Goal: Information Seeking & Learning: Find specific fact

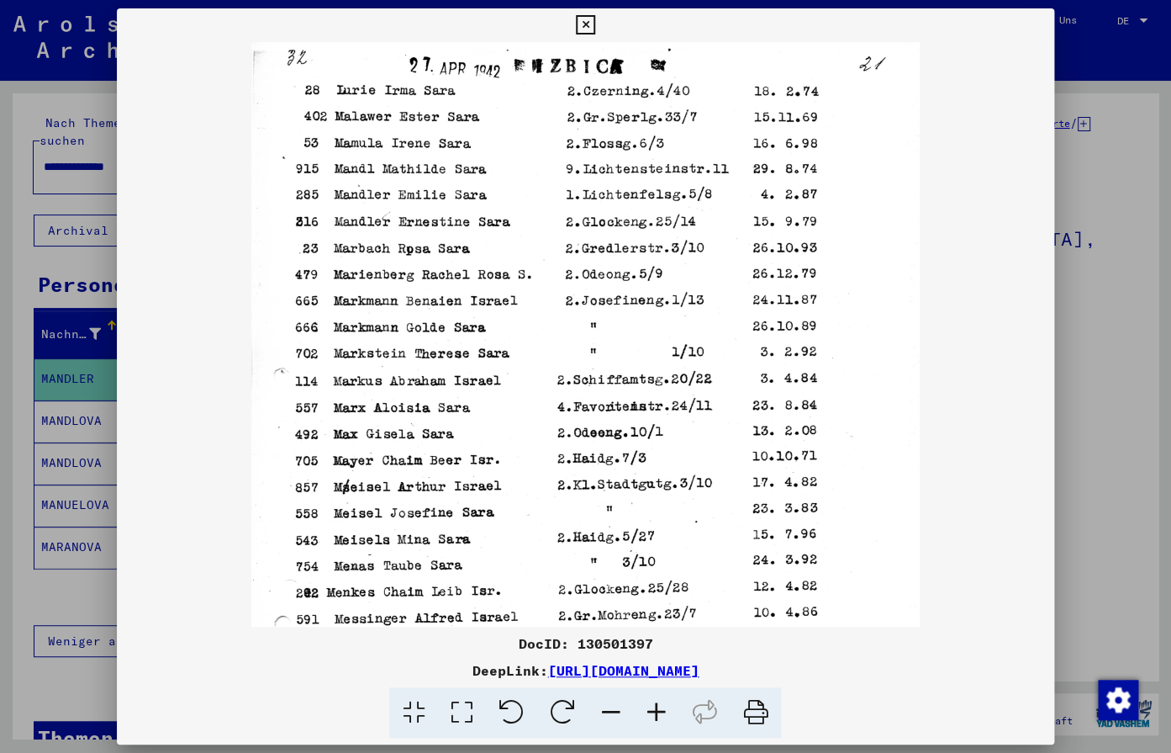
scroll to position [1, 0]
drag, startPoint x: 1031, startPoint y: 25, endPoint x: 651, endPoint y: 227, distance: 430.4
click at [600, 25] on button at bounding box center [585, 25] width 29 height 34
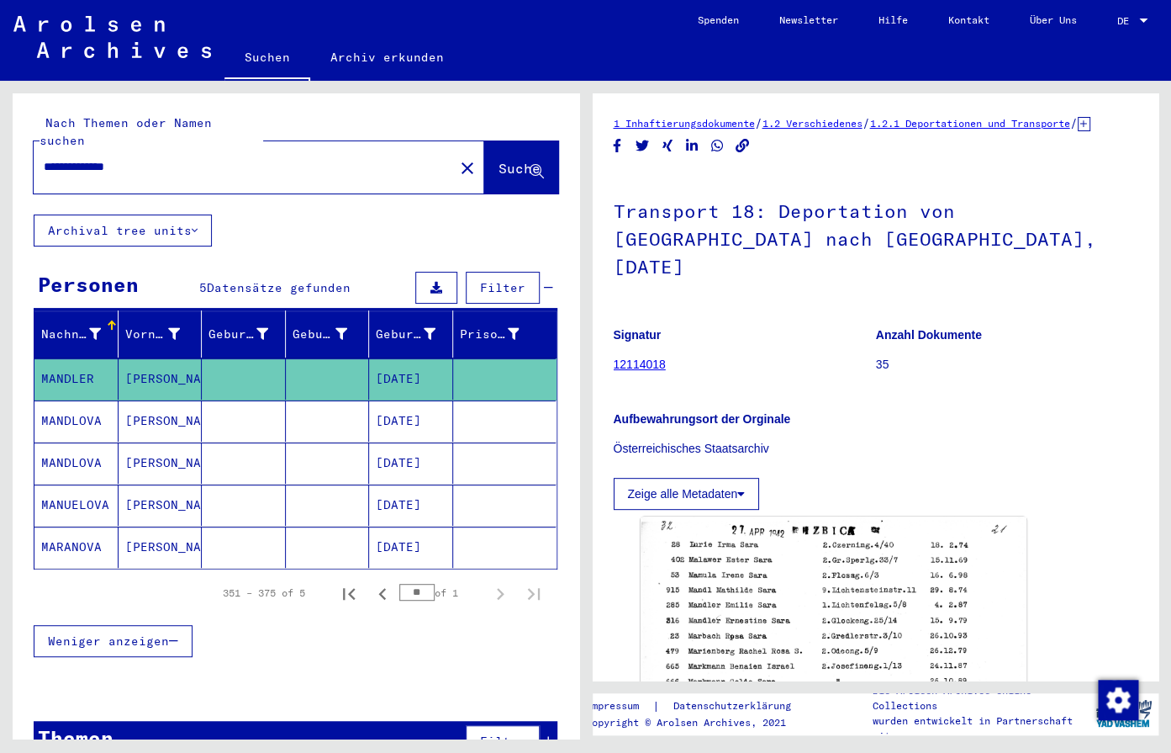
drag, startPoint x: 177, startPoint y: 138, endPoint x: 103, endPoint y: 156, distance: 75.3
click at [103, 158] on input "**********" at bounding box center [244, 167] width 400 height 18
click at [499, 160] on span "Suche" at bounding box center [520, 168] width 42 height 17
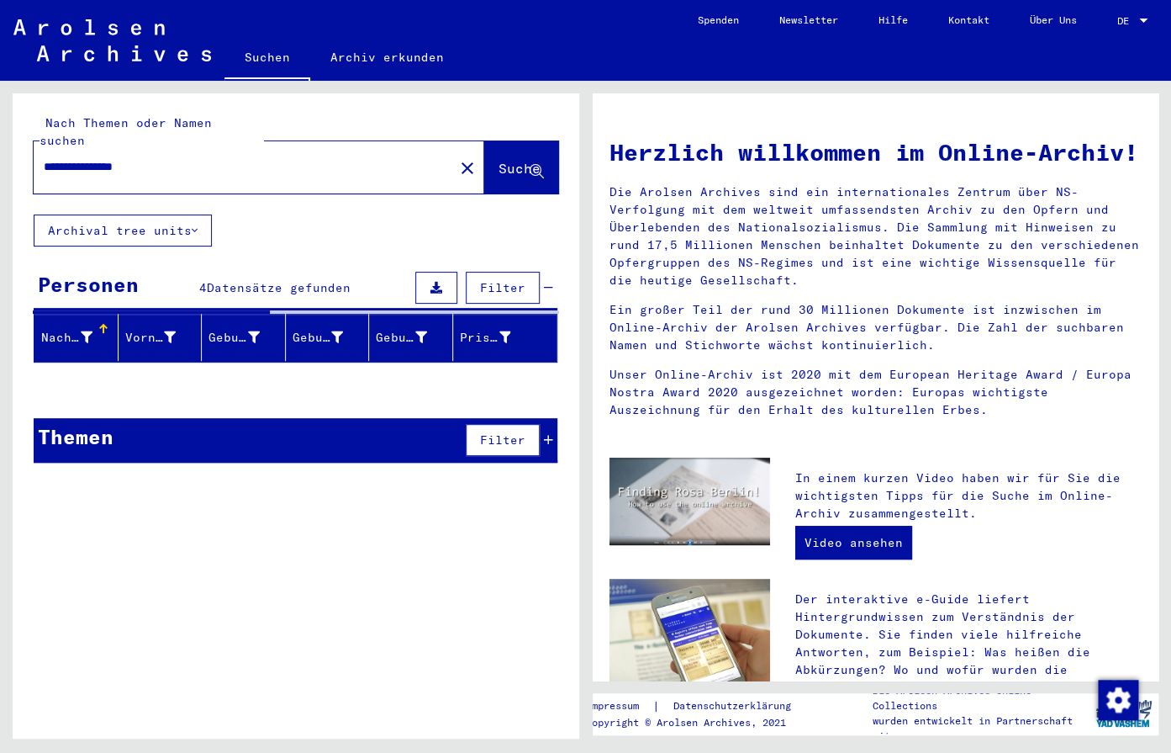
click at [709, 103] on div "Herzlich willkommen im Online-Archiv! Die Arolsen Archives sind ein internation…" at bounding box center [876, 645] width 567 height 1104
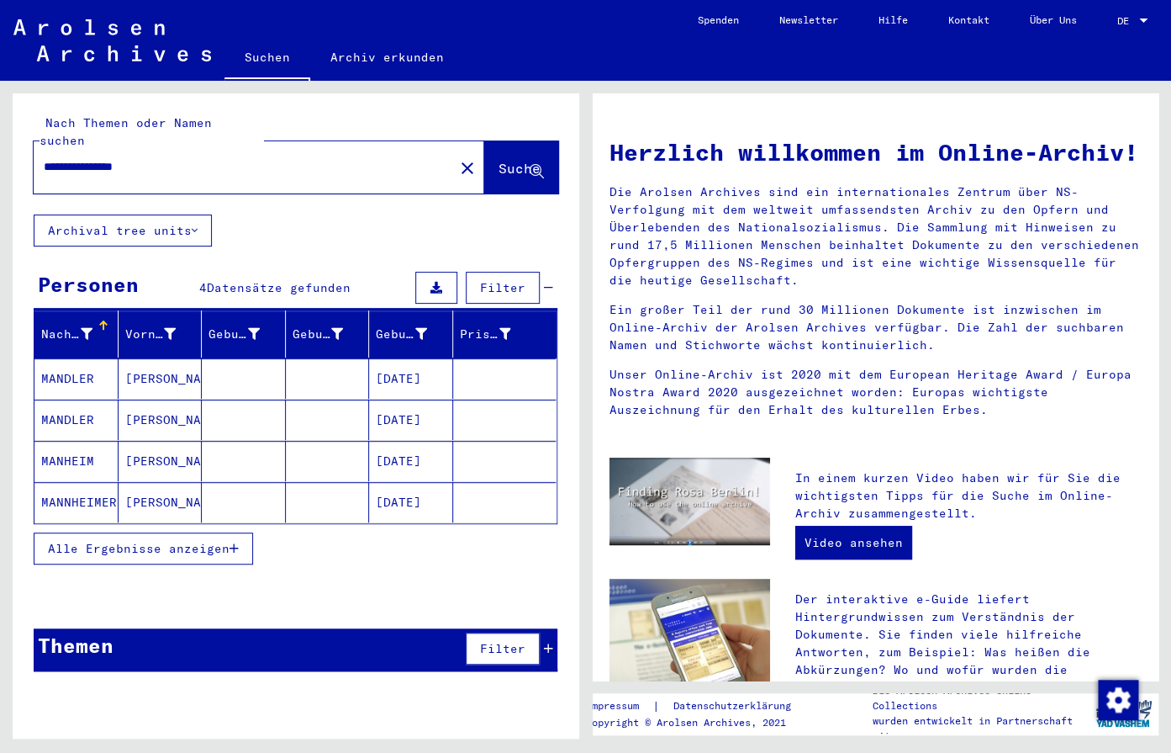
click at [177, 541] on span "Alle Ergebnisse anzeigen" at bounding box center [139, 548] width 182 height 15
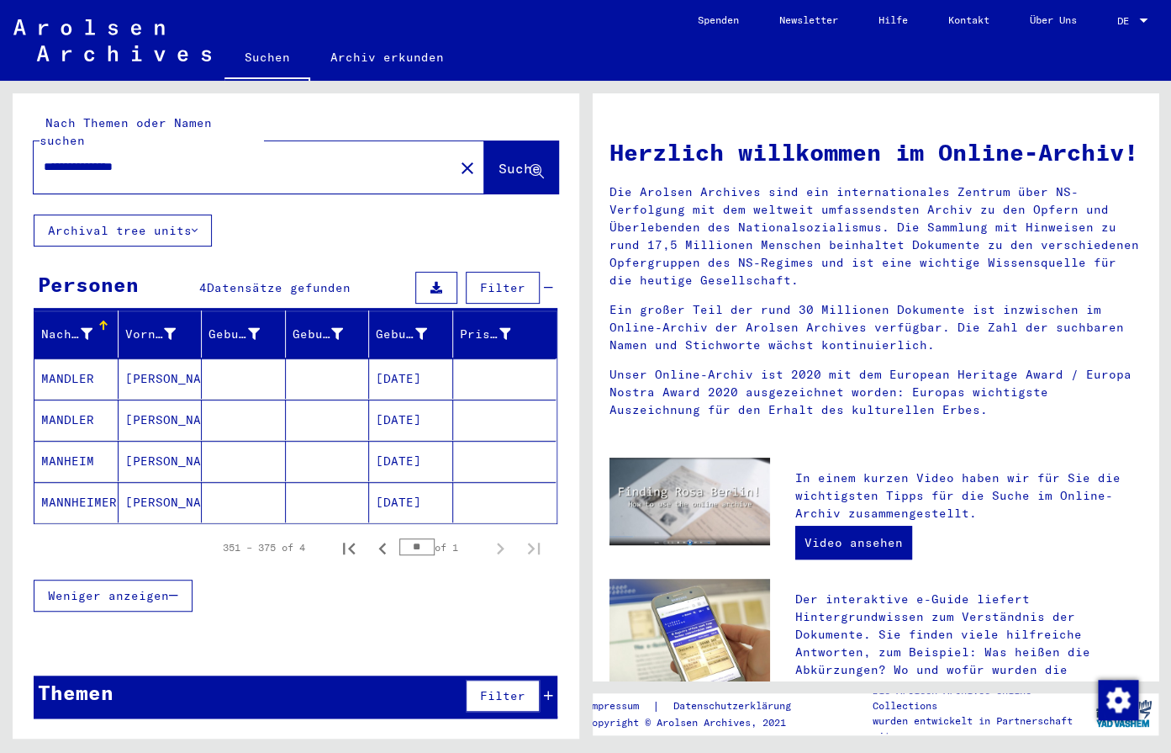
click at [415, 399] on mat-cell "[DATE]" at bounding box center [411, 419] width 84 height 40
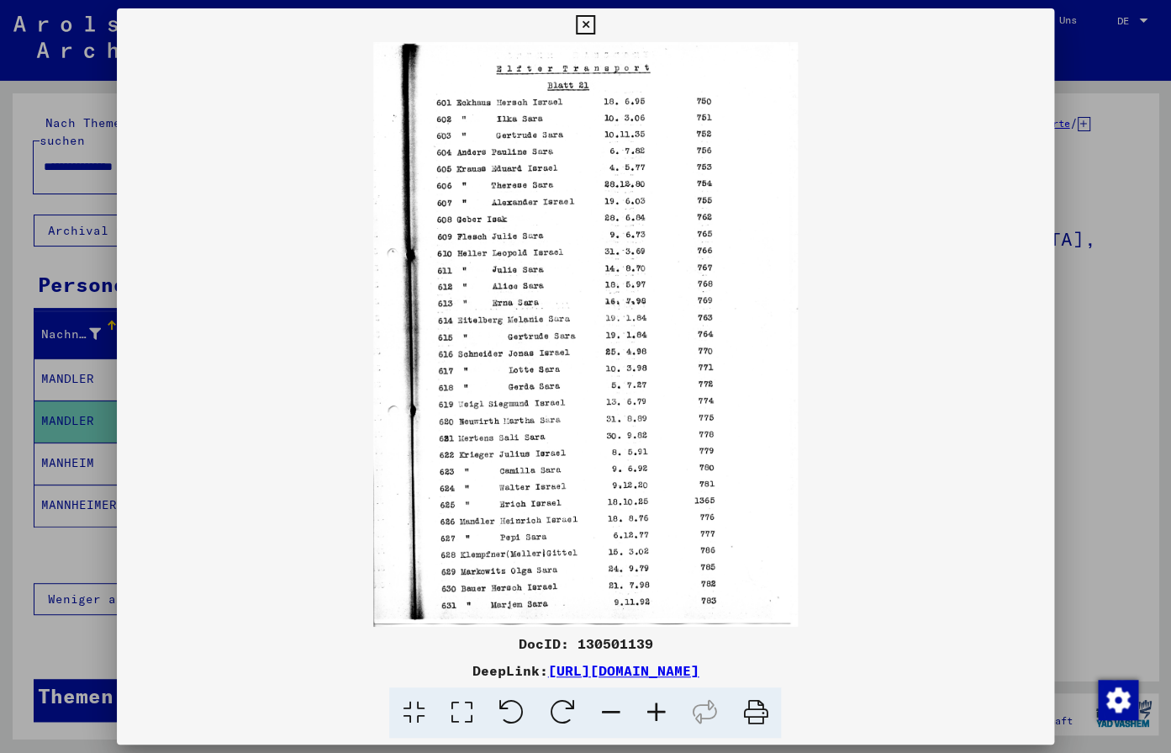
click at [650, 711] on icon at bounding box center [655, 712] width 45 height 51
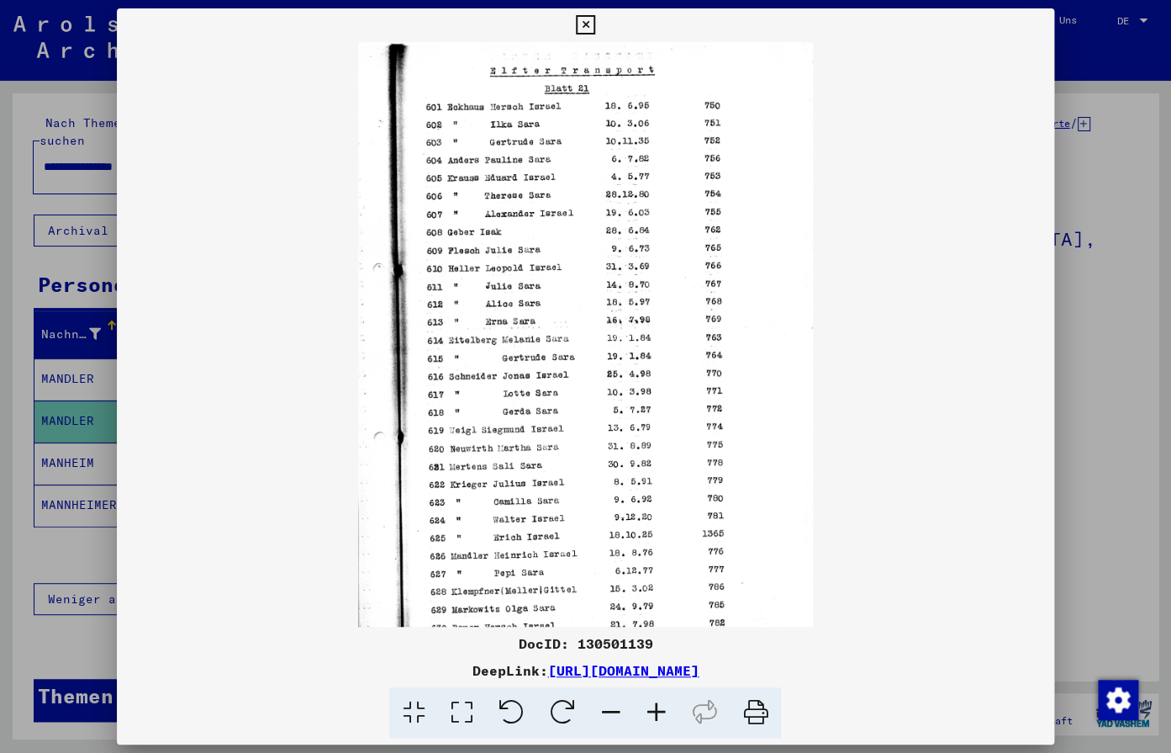
click at [650, 711] on icon at bounding box center [655, 712] width 45 height 51
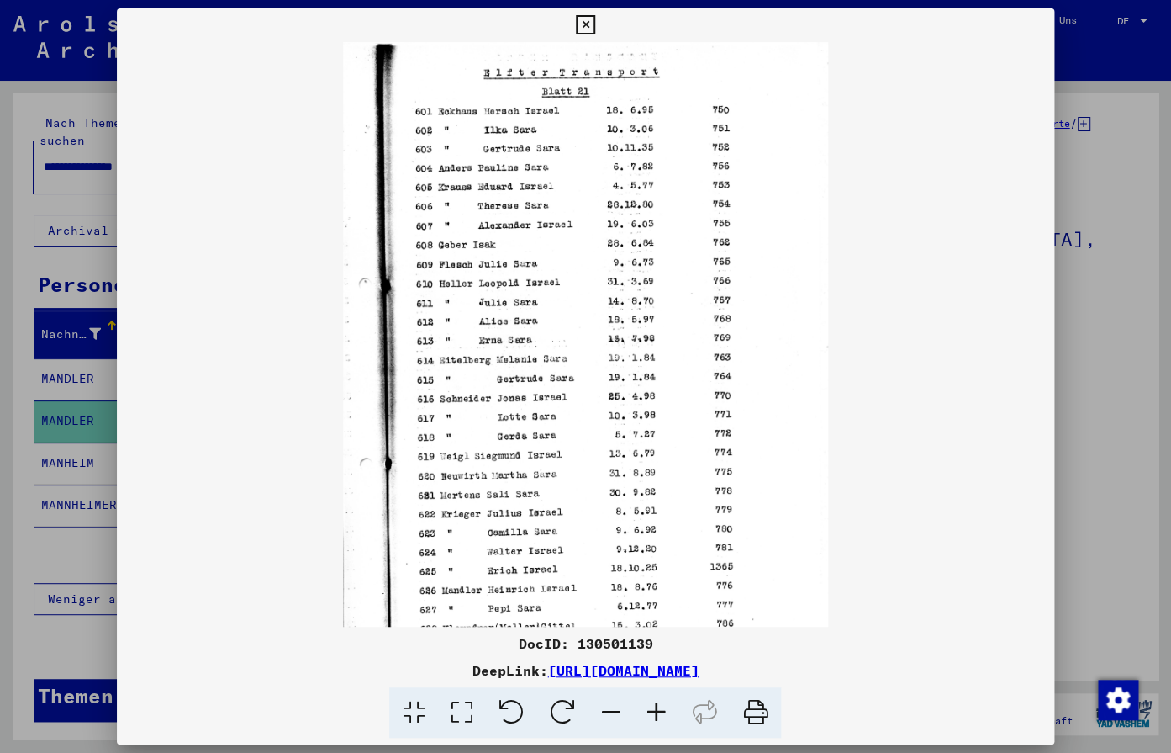
click at [650, 711] on icon at bounding box center [655, 712] width 45 height 51
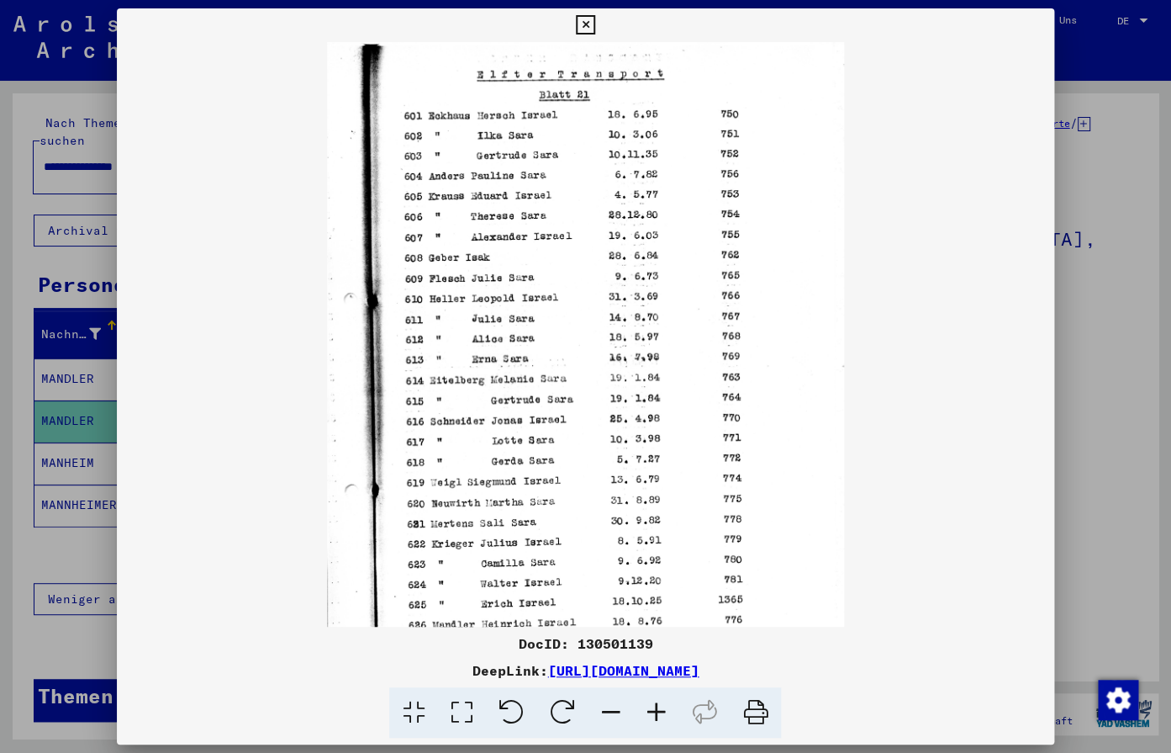
click at [650, 711] on icon at bounding box center [655, 712] width 45 height 51
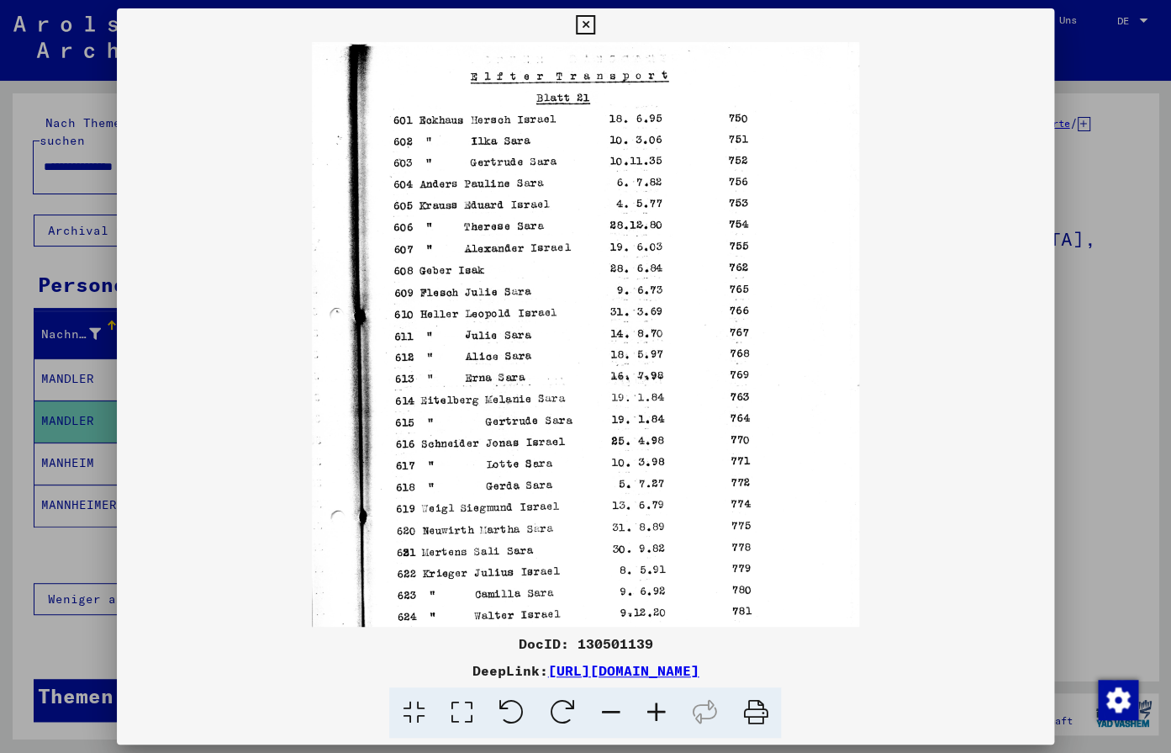
click at [650, 711] on icon at bounding box center [655, 712] width 45 height 51
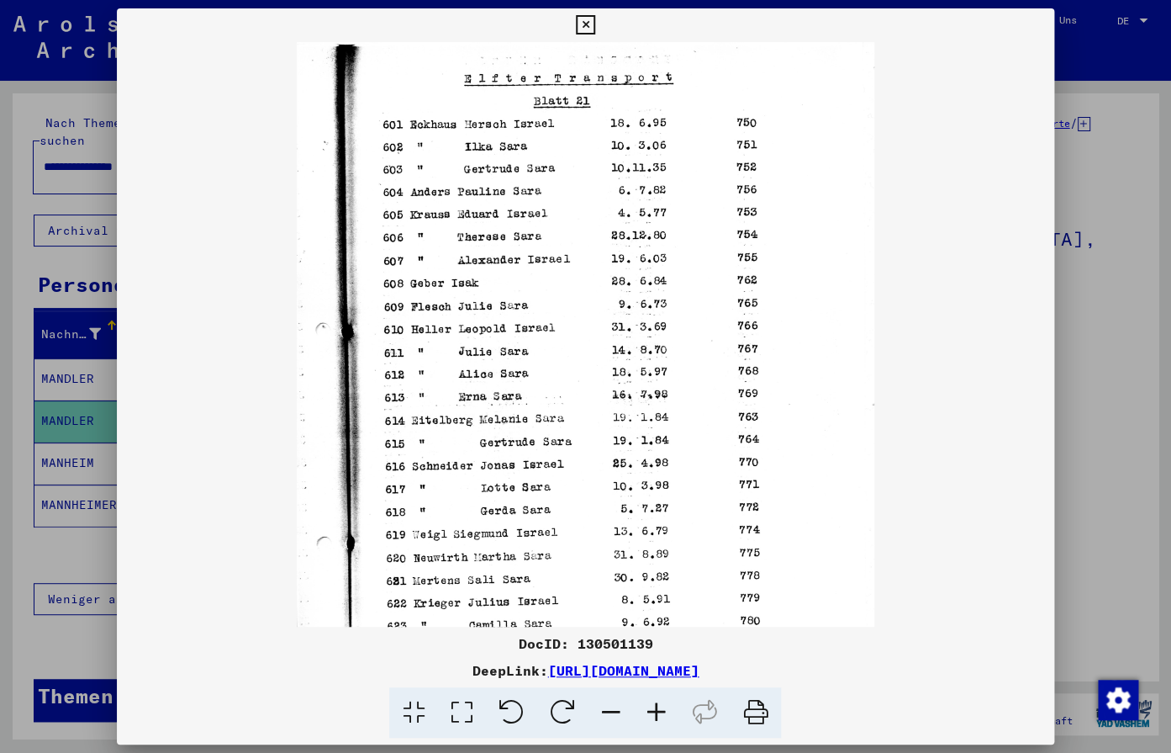
click at [650, 711] on icon at bounding box center [655, 712] width 45 height 51
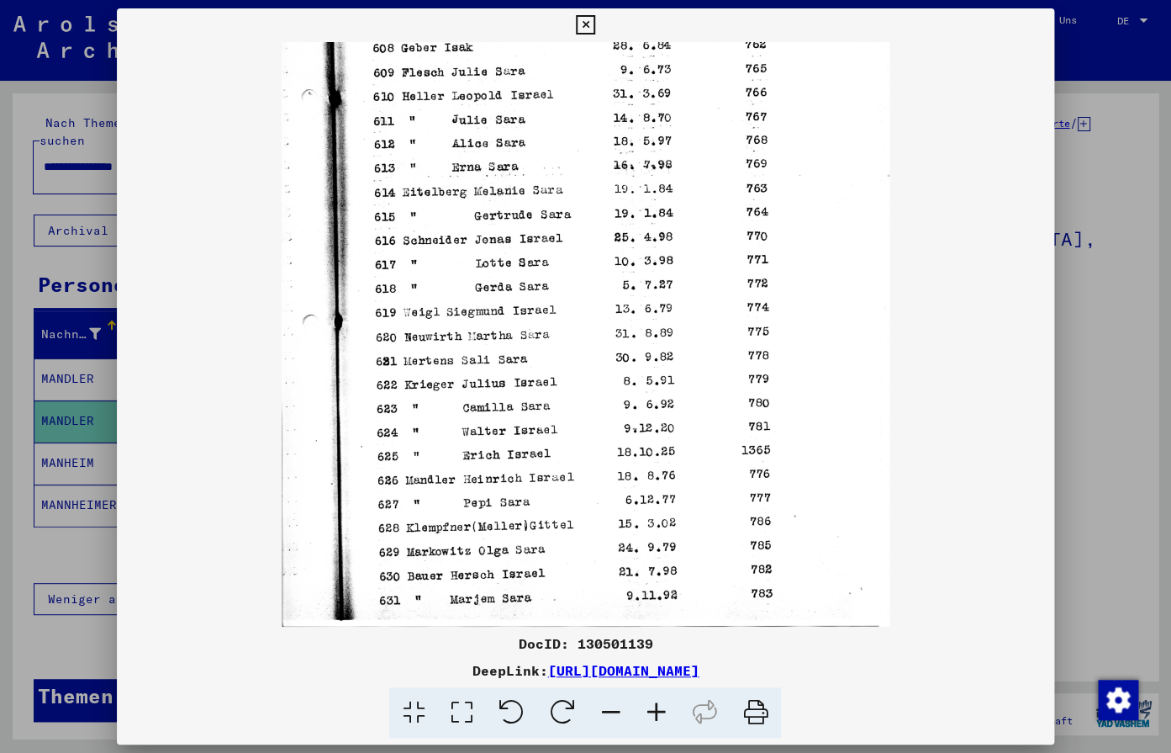
scroll to position [252, 0]
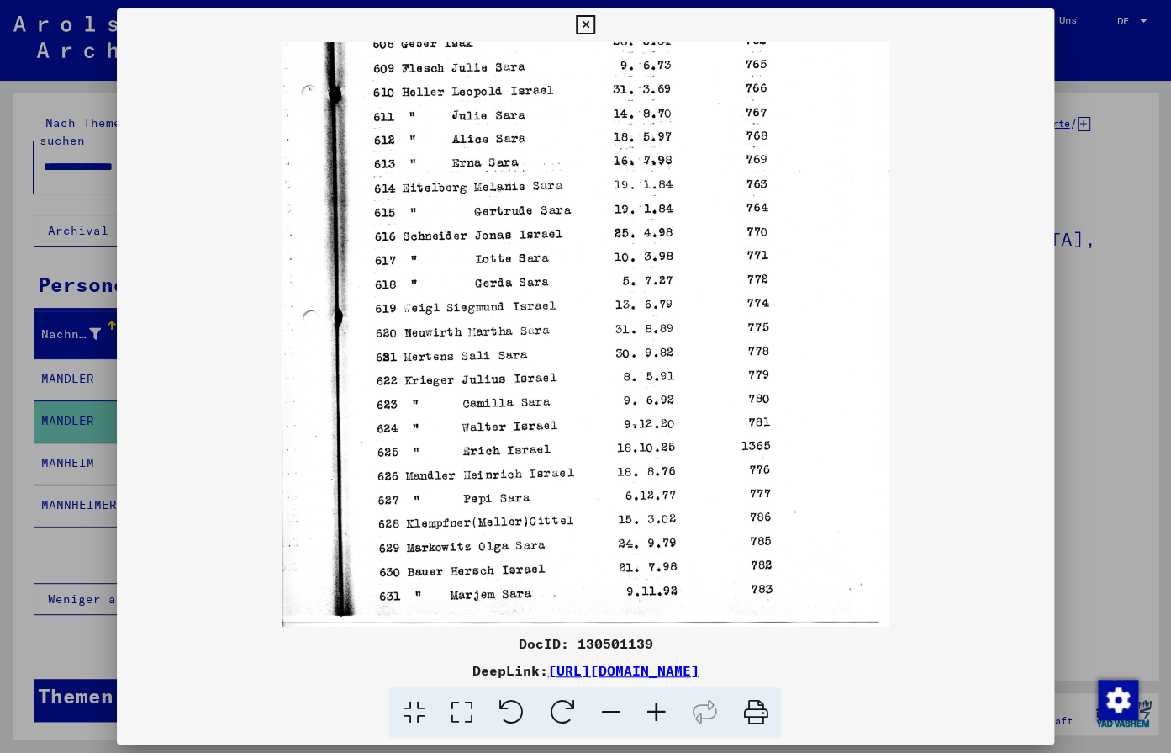
drag, startPoint x: 579, startPoint y: 470, endPoint x: 500, endPoint y: 246, distance: 237.3
click at [500, 246] on img at bounding box center [586, 208] width 608 height 837
drag, startPoint x: 517, startPoint y: 521, endPoint x: 511, endPoint y: 412, distance: 108.6
click at [511, 412] on img at bounding box center [586, 208] width 608 height 837
drag, startPoint x: 900, startPoint y: 663, endPoint x: 370, endPoint y: 669, distance: 529.8
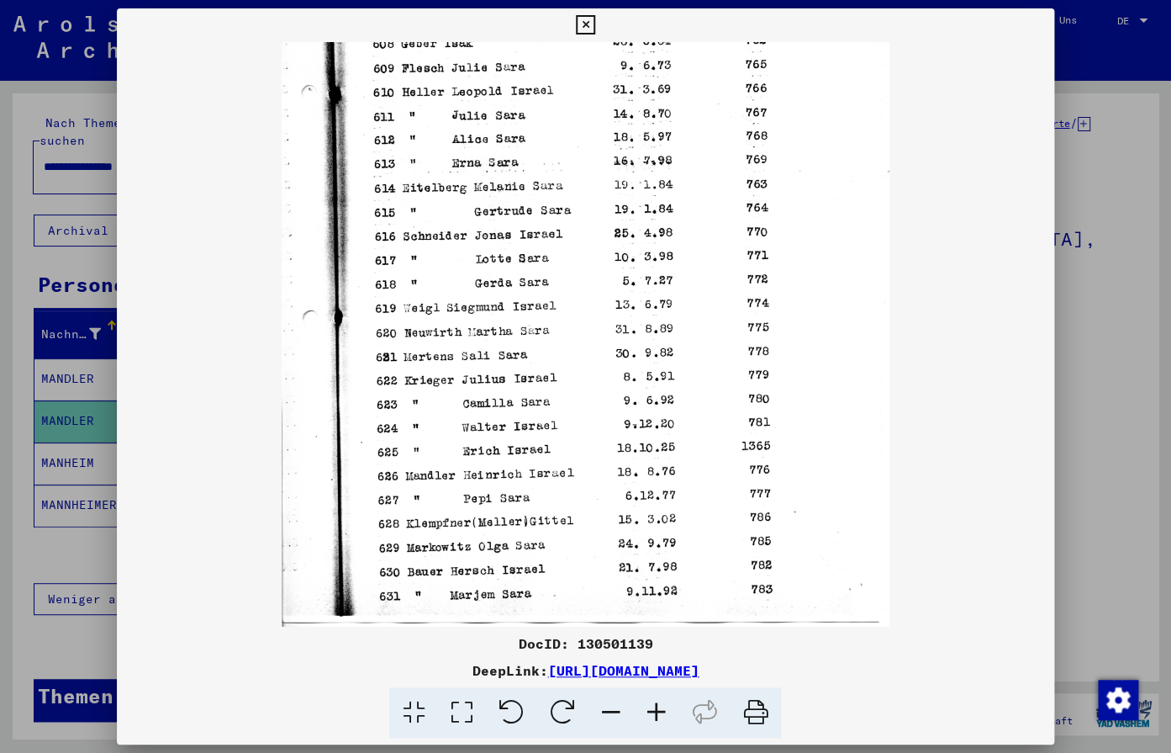
click at [370, 669] on div "DeepLink: [URL][DOMAIN_NAME]" at bounding box center [585, 670] width 937 height 20
copy link "[URL][DOMAIN_NAME]"
drag, startPoint x: 842, startPoint y: 64, endPoint x: 807, endPoint y: 56, distance: 35.5
click at [836, 63] on img at bounding box center [586, 208] width 608 height 837
click at [600, 30] on div at bounding box center [585, 25] width 29 height 34
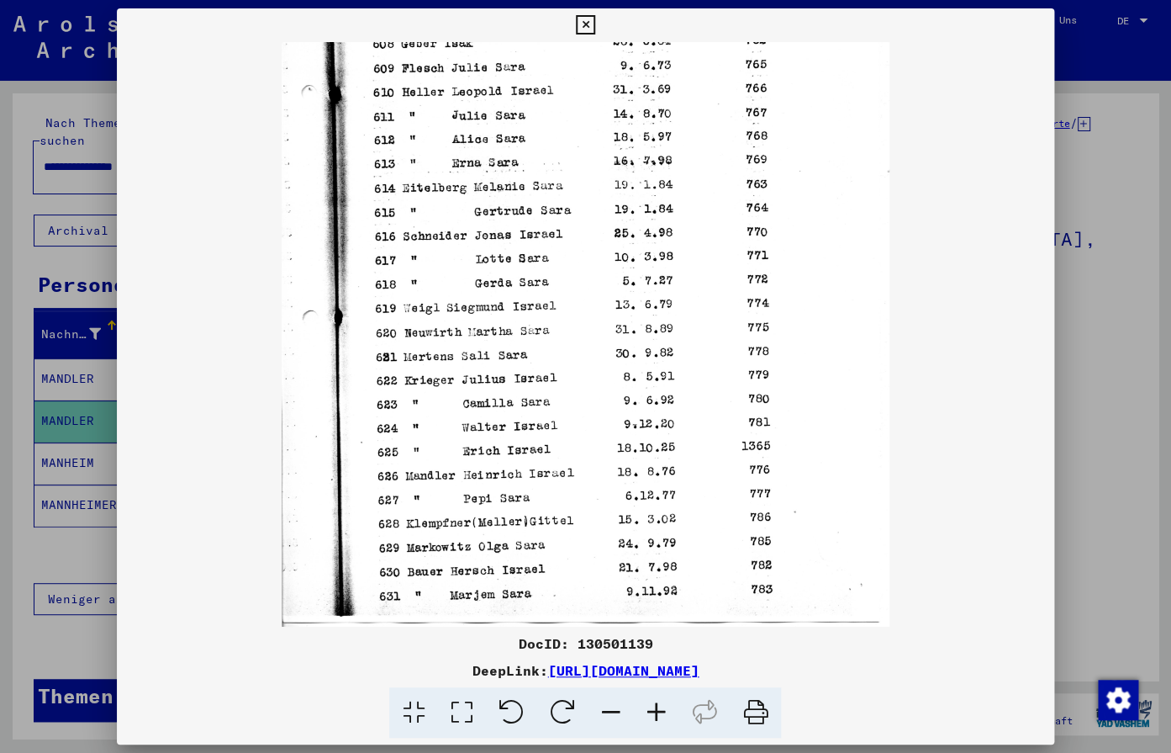
drag, startPoint x: 911, startPoint y: 672, endPoint x: 366, endPoint y: 669, distance: 545.0
click at [366, 669] on div "DeepLink: [URL][DOMAIN_NAME]" at bounding box center [585, 670] width 937 height 20
copy div "[URL][DOMAIN_NAME]"
click at [911, 352] on viewer-one-image at bounding box center [585, 82] width 937 height 584
click at [600, 26] on button at bounding box center [585, 25] width 29 height 34
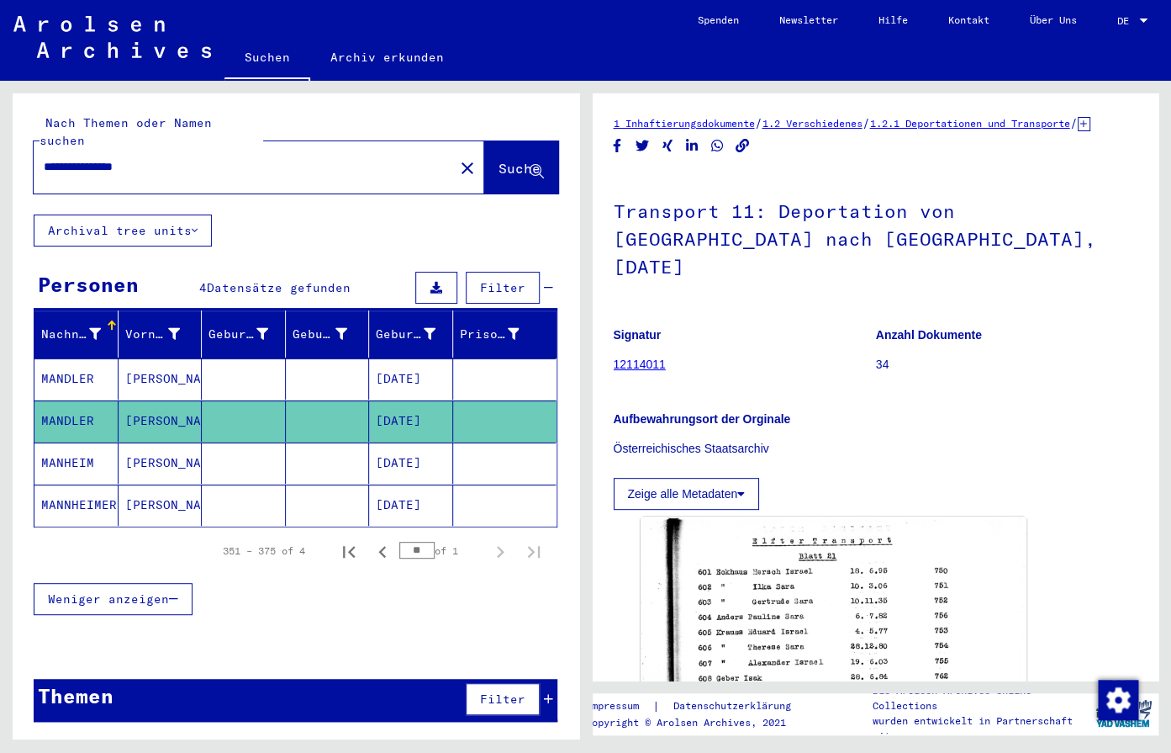
drag, startPoint x: 192, startPoint y: 151, endPoint x: 11, endPoint y: 168, distance: 181.6
click at [44, 163] on input "**********" at bounding box center [244, 167] width 400 height 18
type input "**********"
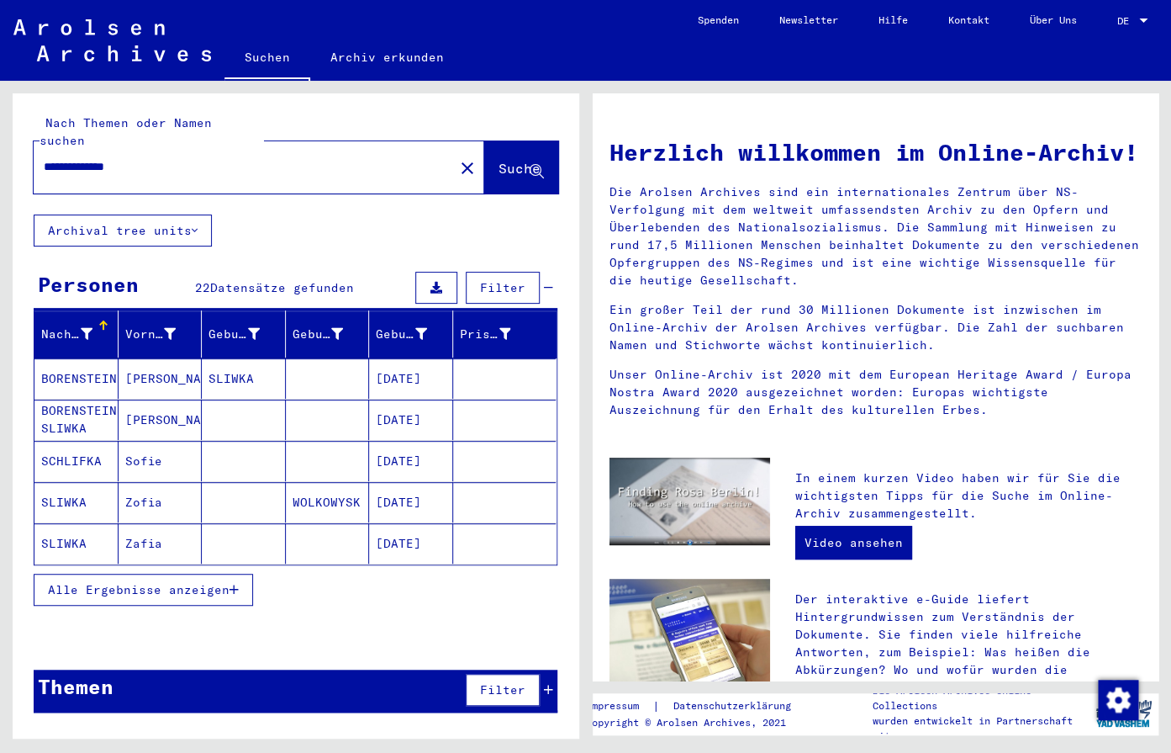
click at [396, 441] on mat-cell "[DATE]" at bounding box center [411, 461] width 84 height 40
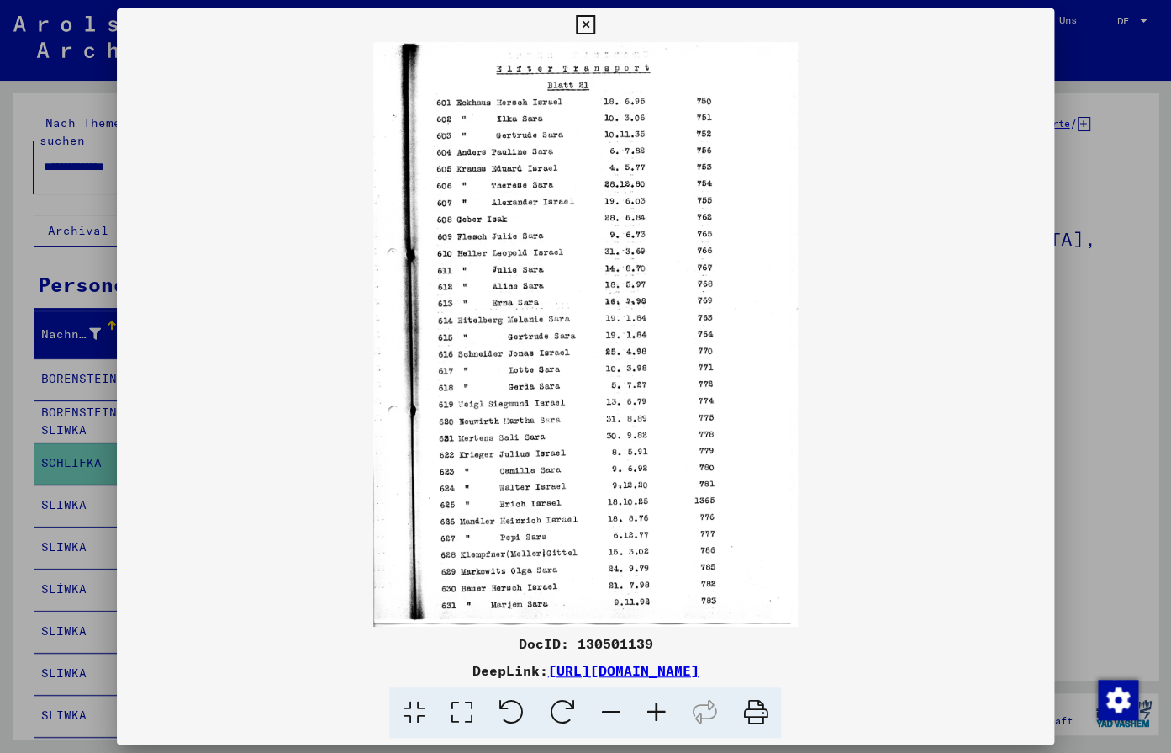
click at [648, 703] on icon at bounding box center [655, 712] width 45 height 51
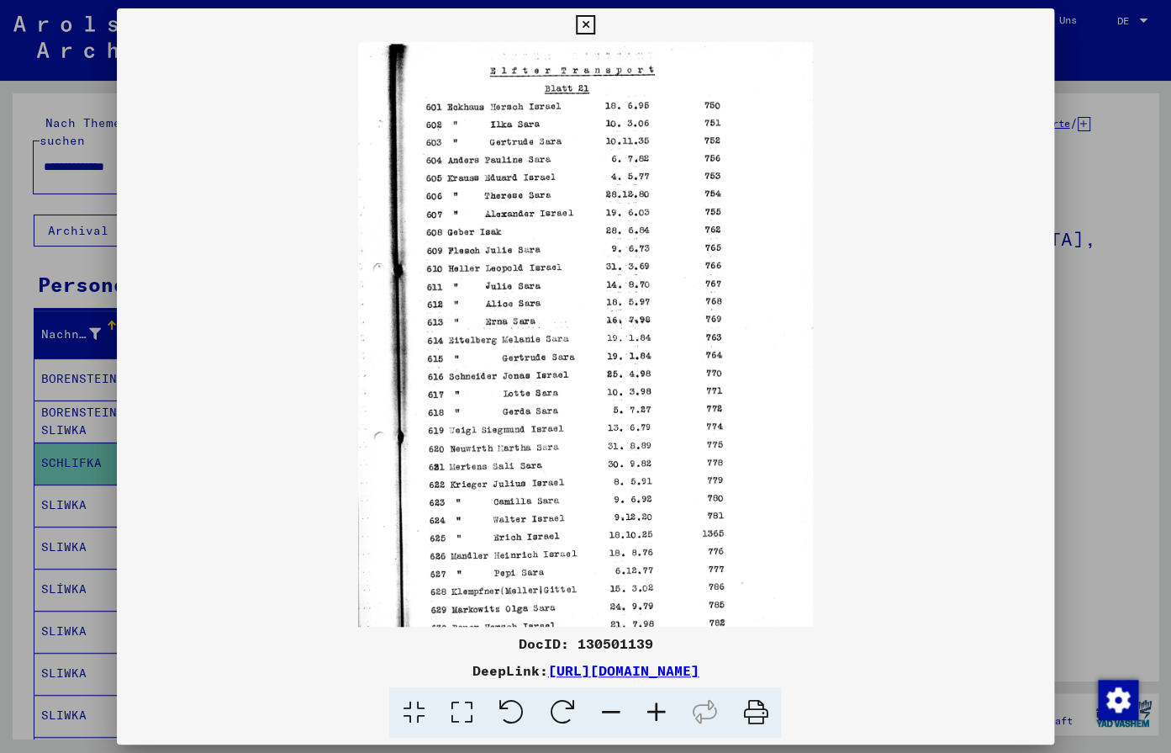
click at [648, 703] on icon at bounding box center [655, 712] width 45 height 51
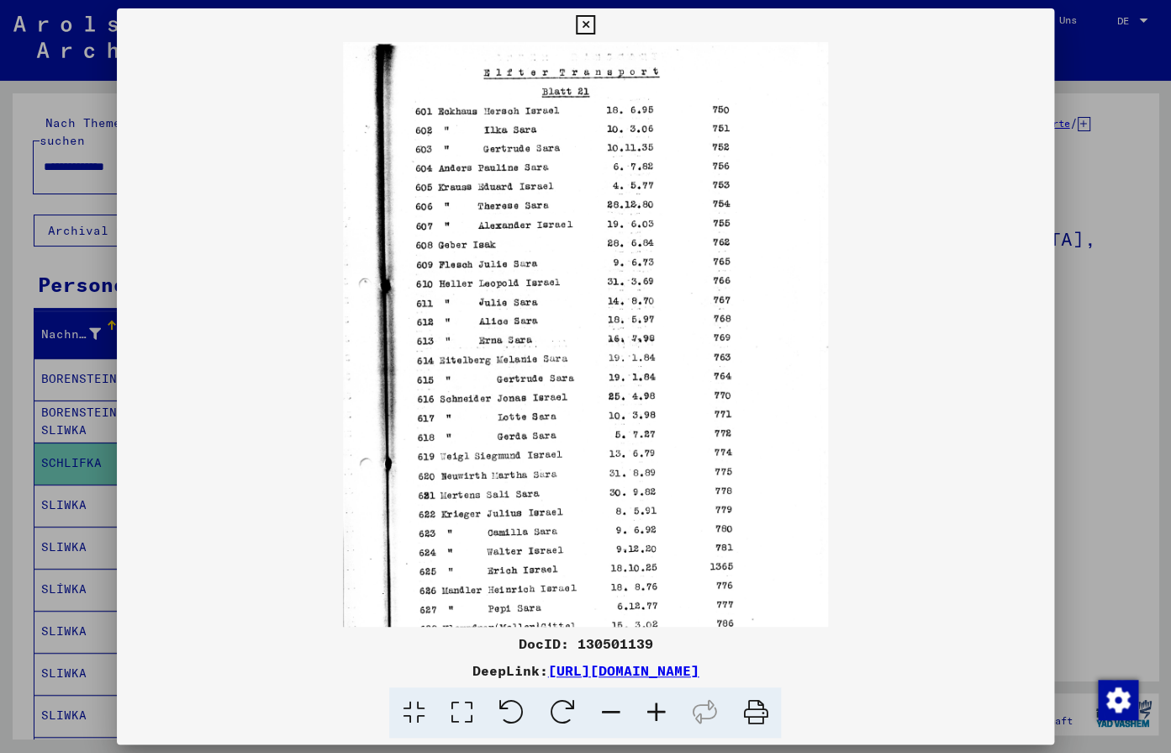
click at [648, 703] on icon at bounding box center [655, 712] width 45 height 51
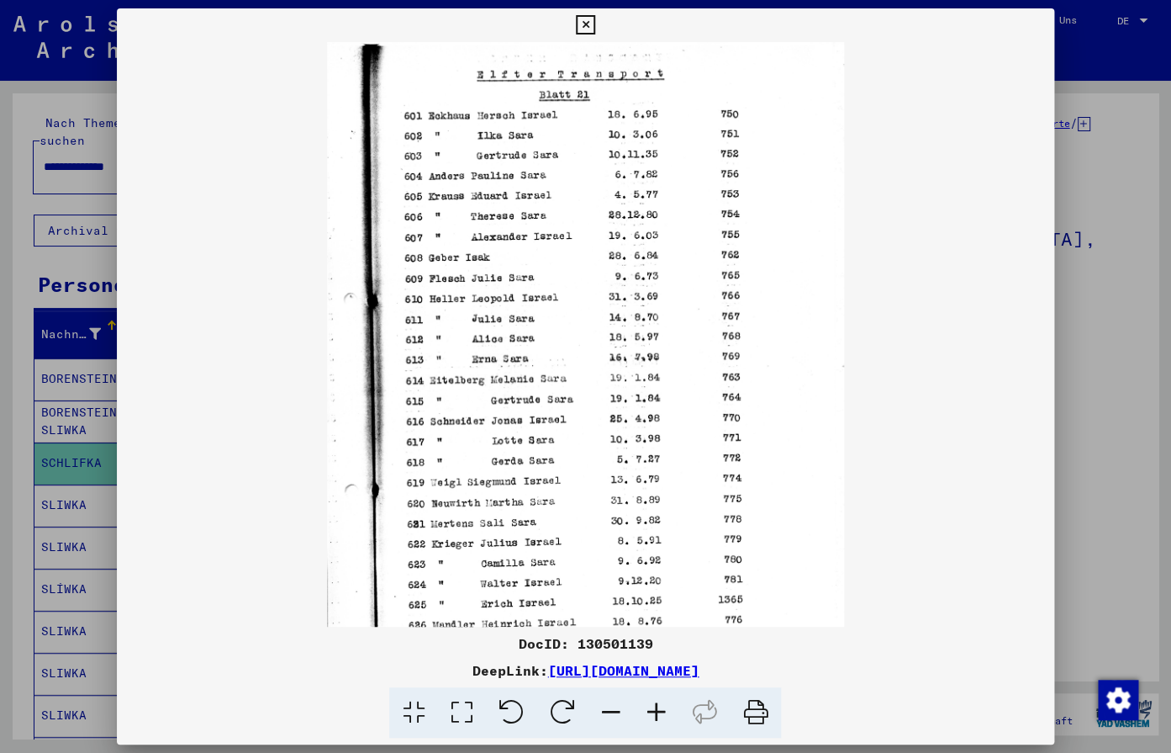
click at [648, 703] on icon at bounding box center [655, 712] width 45 height 51
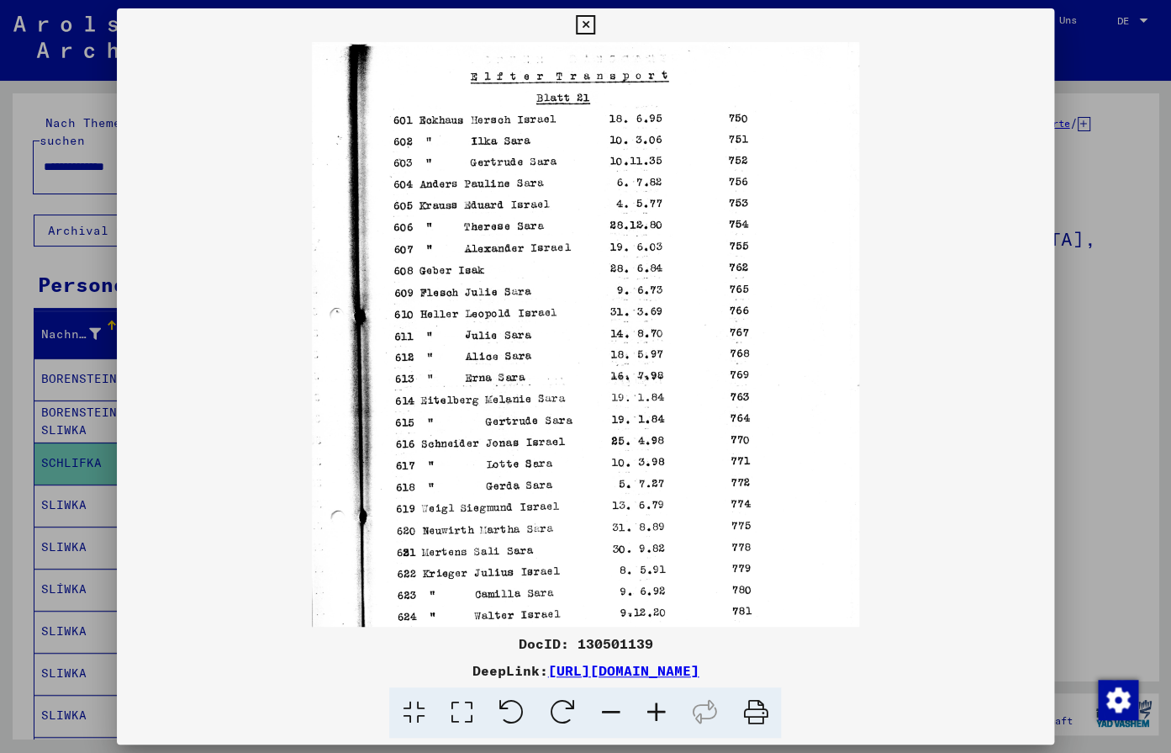
click at [648, 703] on icon at bounding box center [655, 712] width 45 height 51
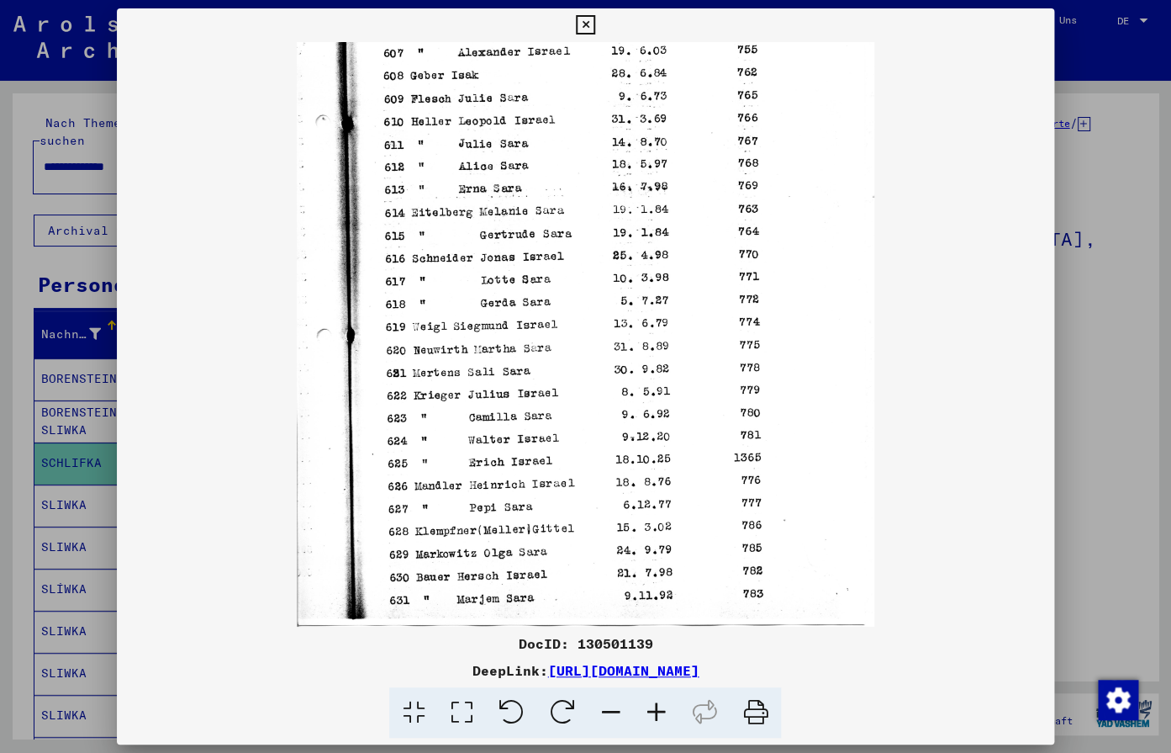
scroll to position [210, 0]
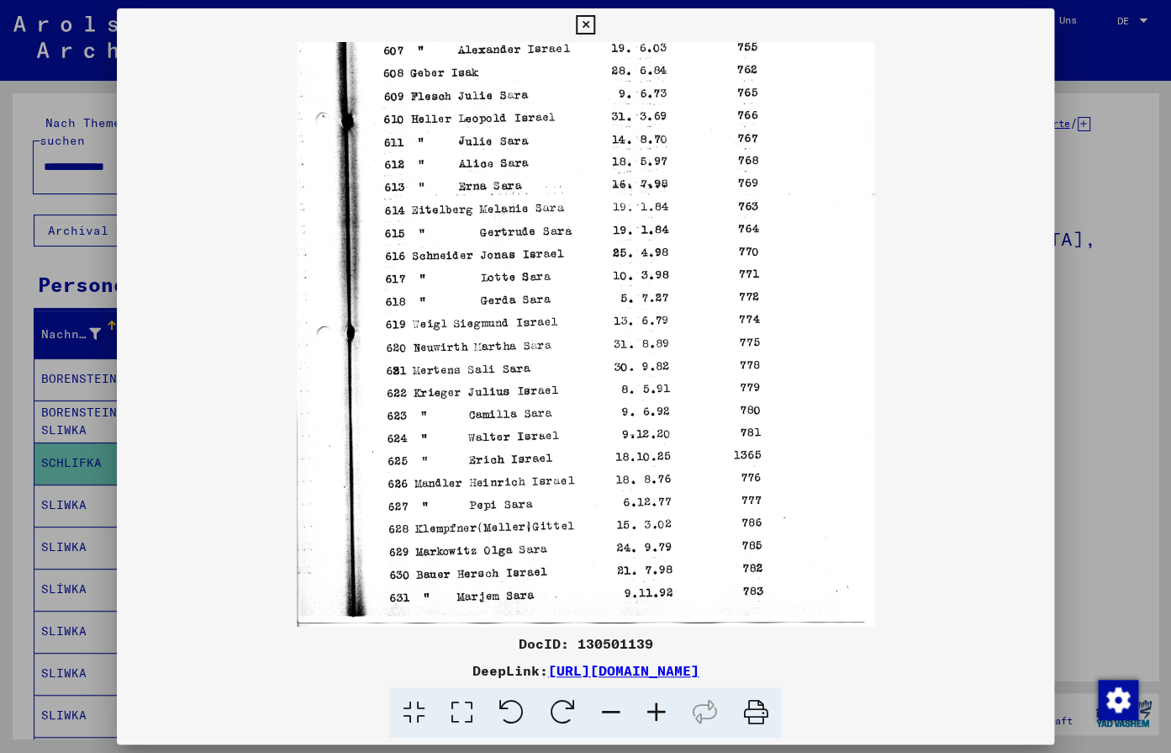
drag, startPoint x: 637, startPoint y: 486, endPoint x: 672, endPoint y: 213, distance: 275.5
click at [672, 213] on img at bounding box center [586, 229] width 578 height 795
drag, startPoint x: 644, startPoint y: 462, endPoint x: 644, endPoint y: 441, distance: 21.0
click at [644, 441] on img at bounding box center [586, 229] width 578 height 795
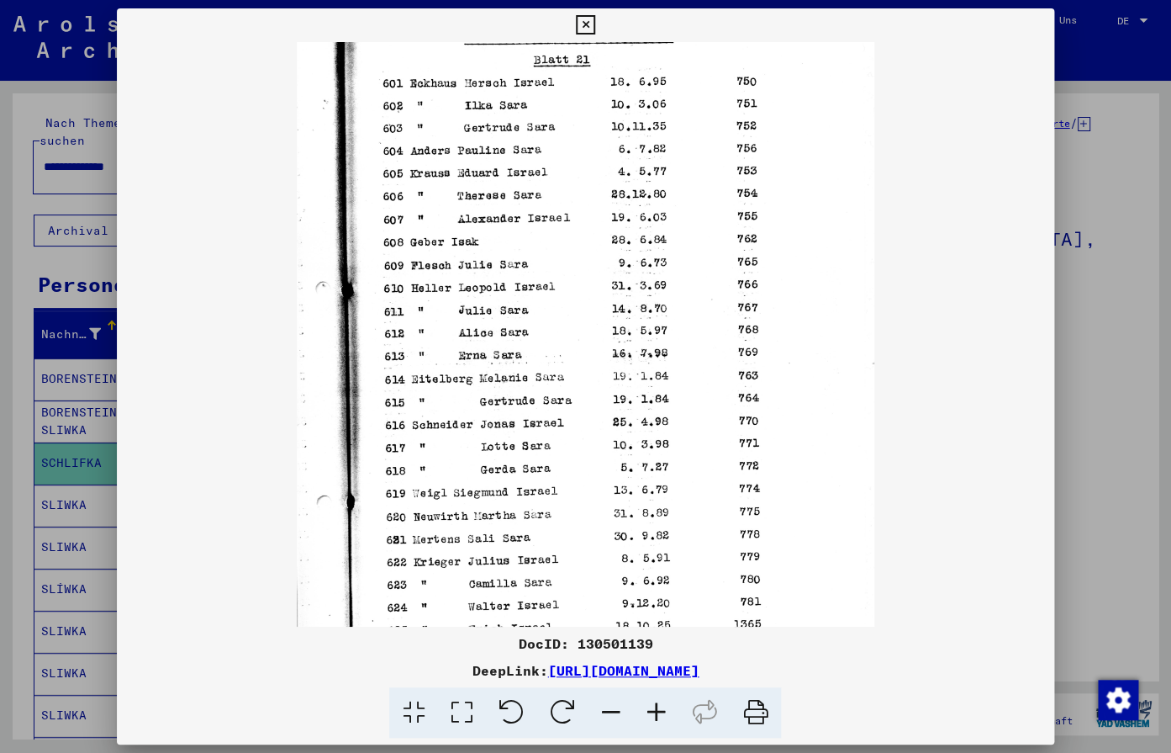
scroll to position [0, 0]
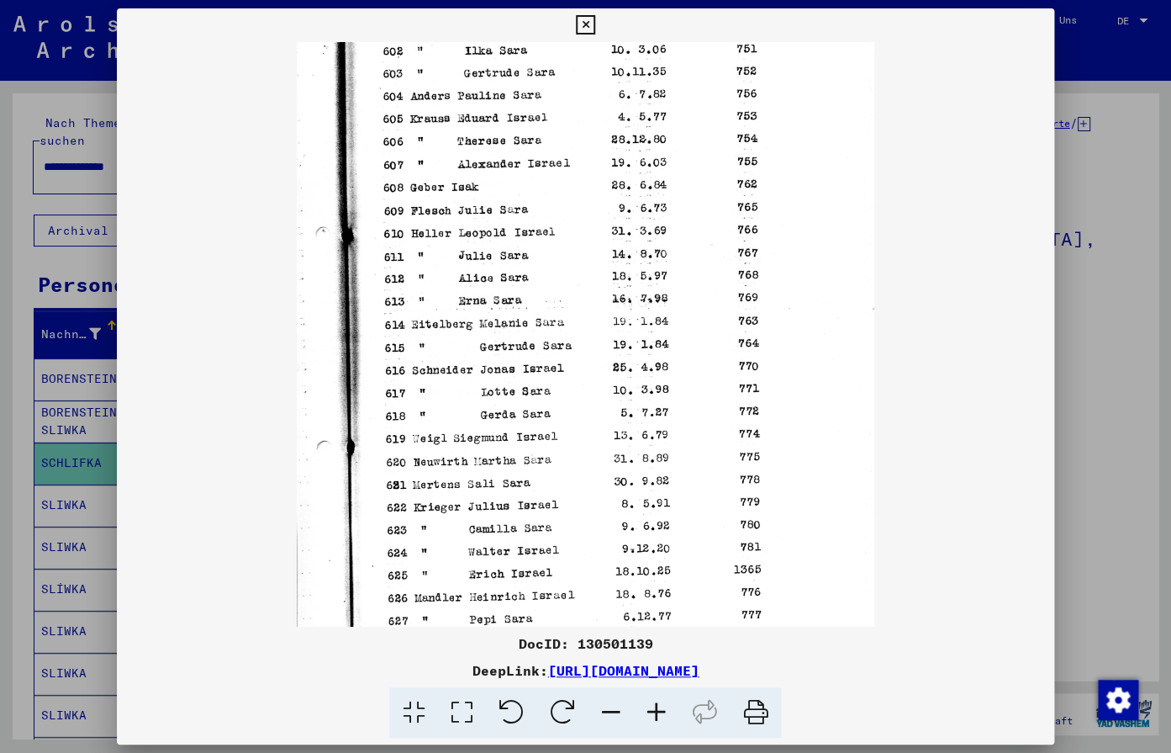
drag, startPoint x: 610, startPoint y: 185, endPoint x: 567, endPoint y: 324, distance: 145.2
click at [567, 324] on img at bounding box center [586, 343] width 578 height 795
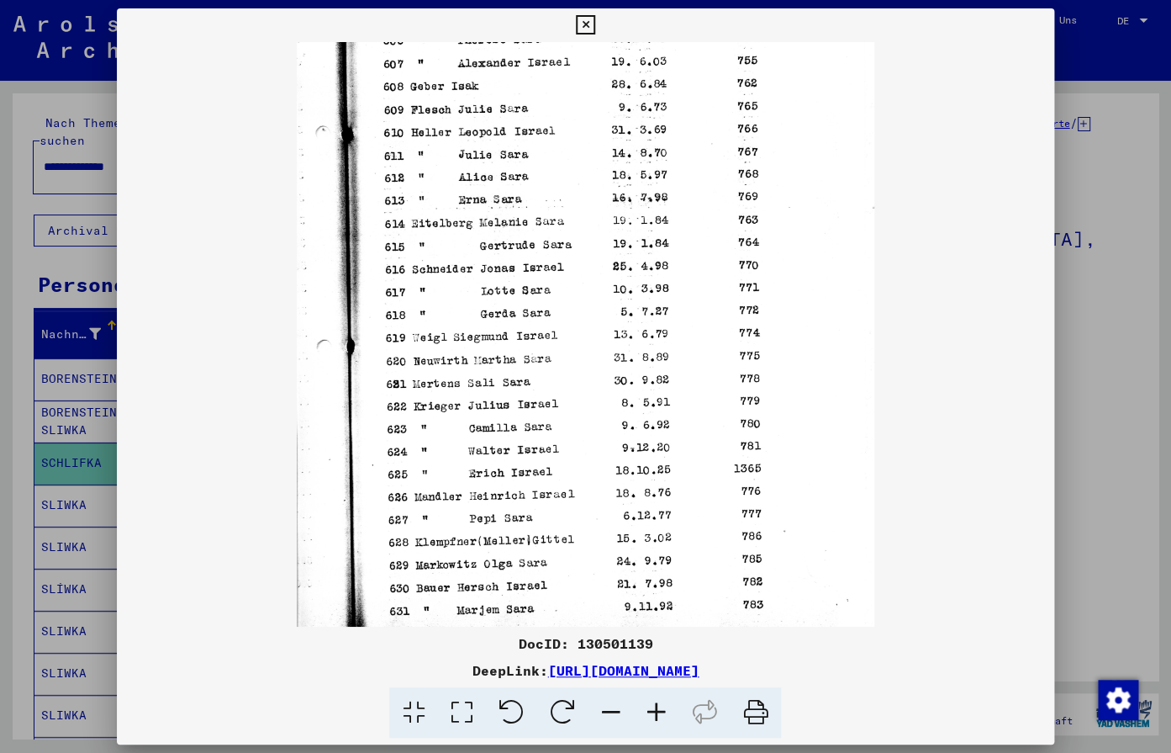
scroll to position [210, 0]
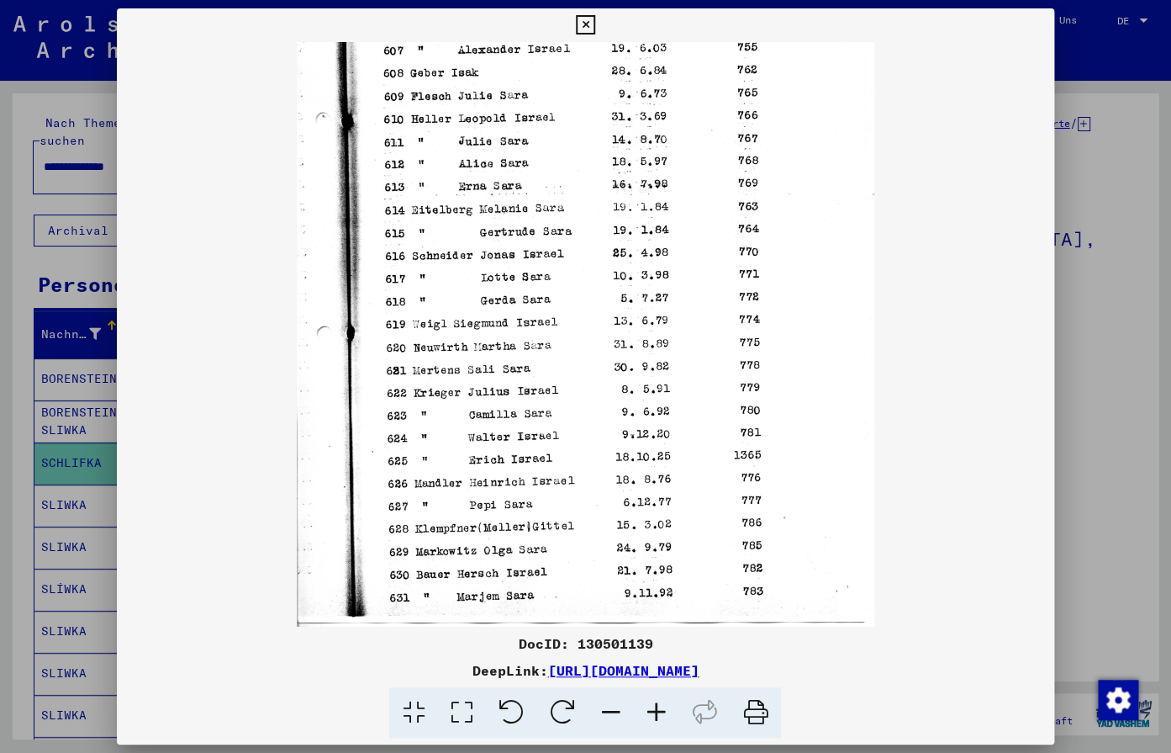
drag, startPoint x: 580, startPoint y: 407, endPoint x: 572, endPoint y: 255, distance: 152.4
click at [572, 255] on img at bounding box center [586, 229] width 578 height 795
drag, startPoint x: 543, startPoint y: 444, endPoint x: 522, endPoint y: 318, distance: 127.9
click at [522, 318] on img at bounding box center [586, 229] width 578 height 795
click at [595, 29] on icon at bounding box center [585, 25] width 19 height 20
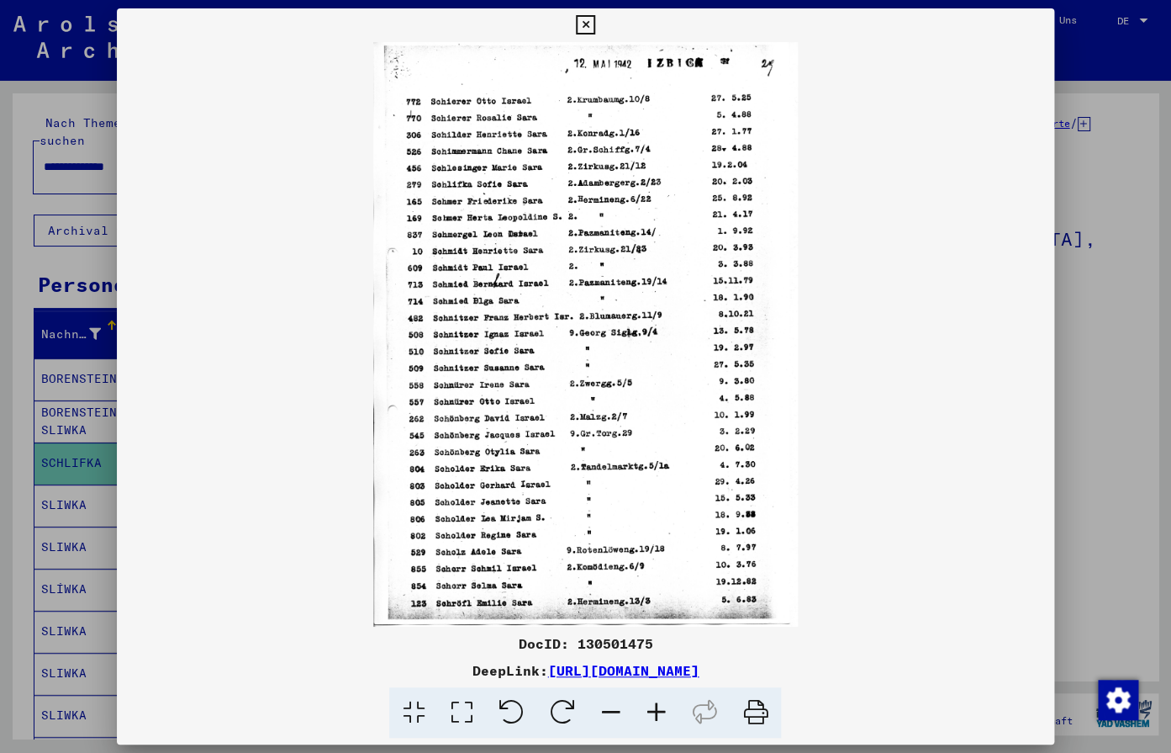
drag, startPoint x: 907, startPoint y: 675, endPoint x: 367, endPoint y: 669, distance: 540.8
click at [367, 669] on div "DeepLink: [URL][DOMAIN_NAME]" at bounding box center [585, 670] width 937 height 20
copy div "[URL][DOMAIN_NAME]"
click at [716, 453] on img at bounding box center [585, 334] width 937 height 584
click at [595, 26] on icon at bounding box center [585, 25] width 19 height 20
